Goal: Information Seeking & Learning: Learn about a topic

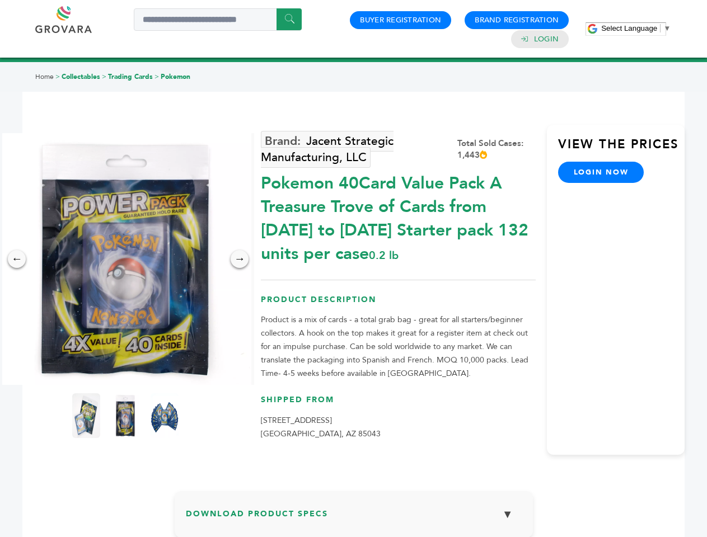
click at [636, 28] on span "Select Language" at bounding box center [629, 28] width 56 height 8
click at [125, 259] on img at bounding box center [125, 259] width 252 height 252
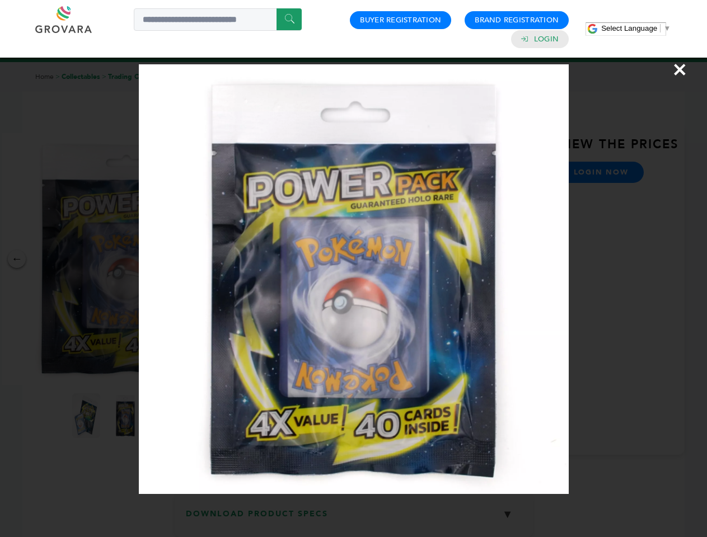
click at [17, 259] on div "×" at bounding box center [353, 268] width 707 height 537
click at [240, 259] on div "→" at bounding box center [240, 259] width 18 height 18
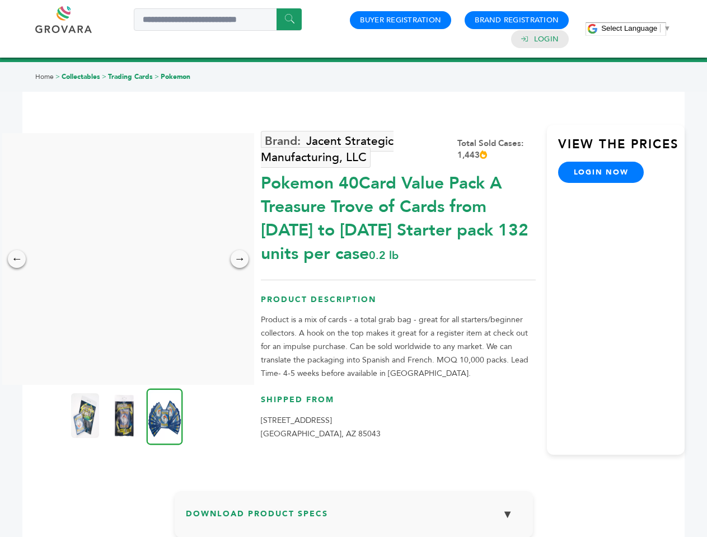
click at [86, 416] on img at bounding box center [85, 416] width 28 height 45
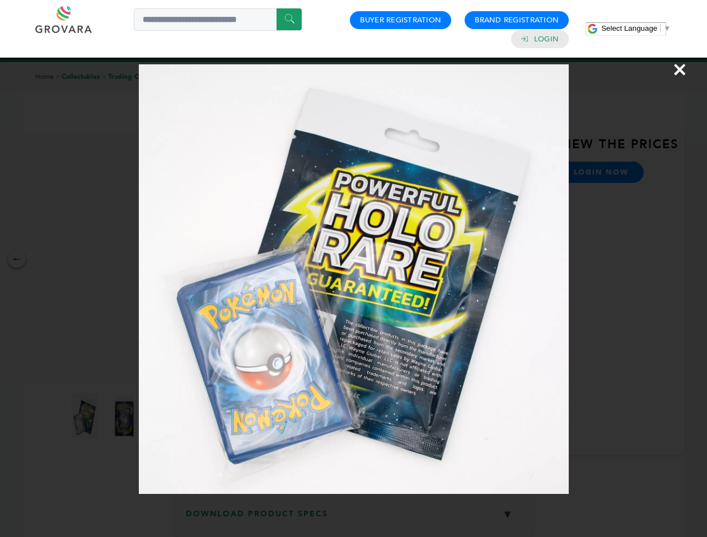
click at [125, 416] on div "×" at bounding box center [353, 268] width 707 height 537
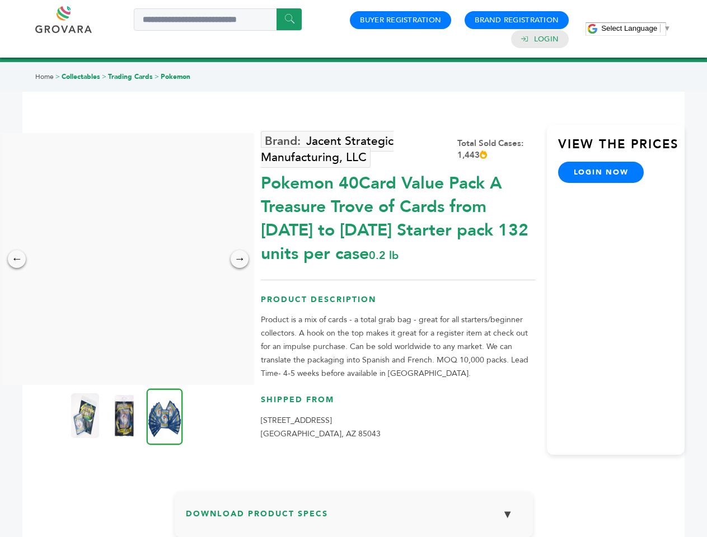
click at [165, 416] on img at bounding box center [165, 417] width 36 height 57
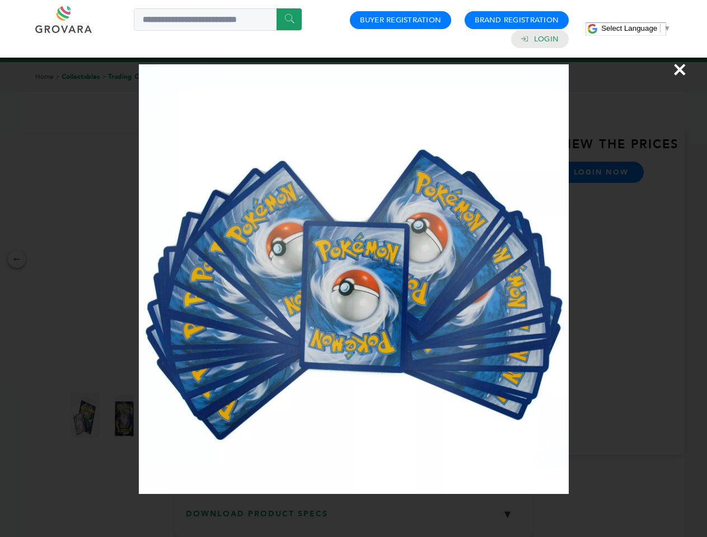
click at [354, 519] on div "×" at bounding box center [353, 268] width 707 height 537
